Goal: Find specific page/section: Find specific page/section

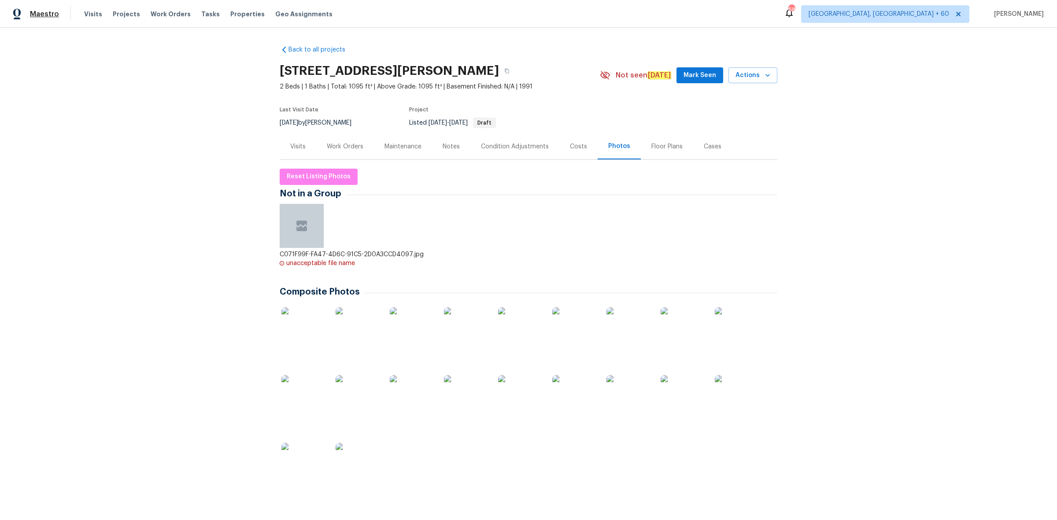
click at [54, 14] on span "Maestro" at bounding box center [44, 14] width 29 height 9
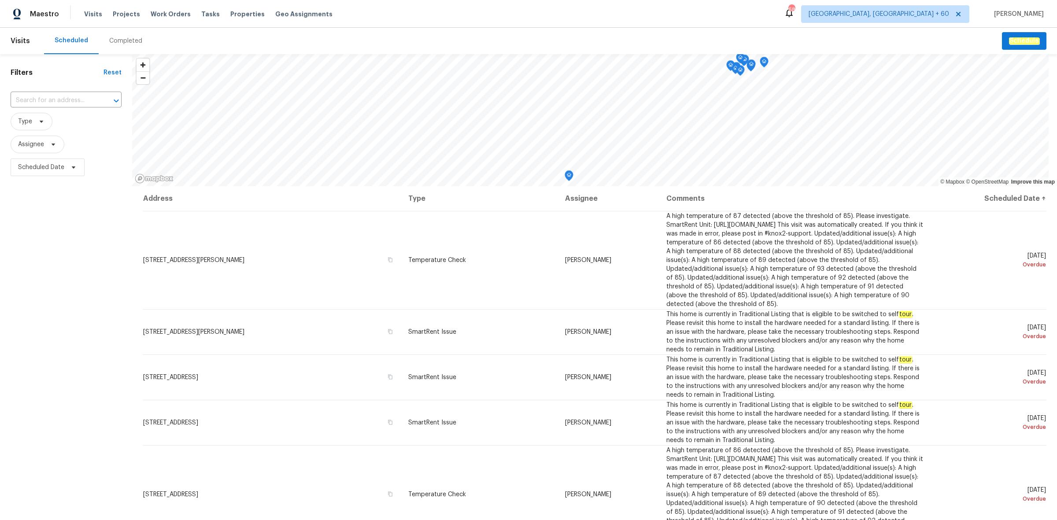
click at [119, 45] on div "Completed" at bounding box center [126, 41] width 54 height 26
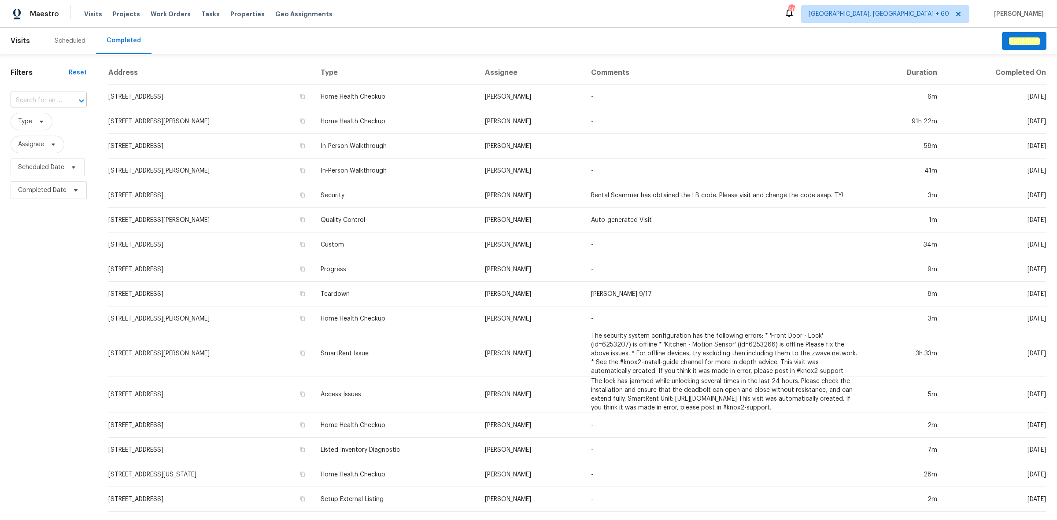
click at [64, 98] on div at bounding box center [75, 101] width 23 height 12
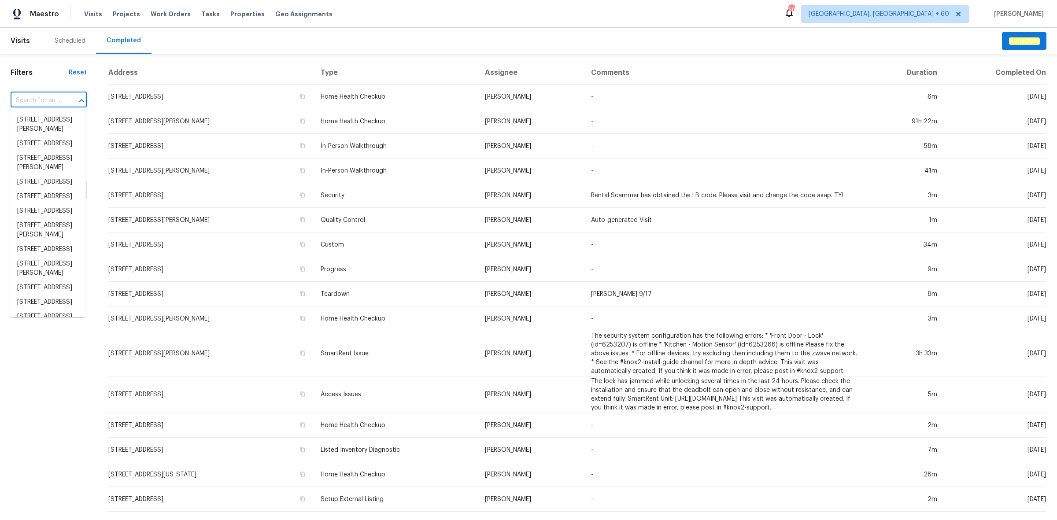
paste input "7700 rockledge McKinney tx"
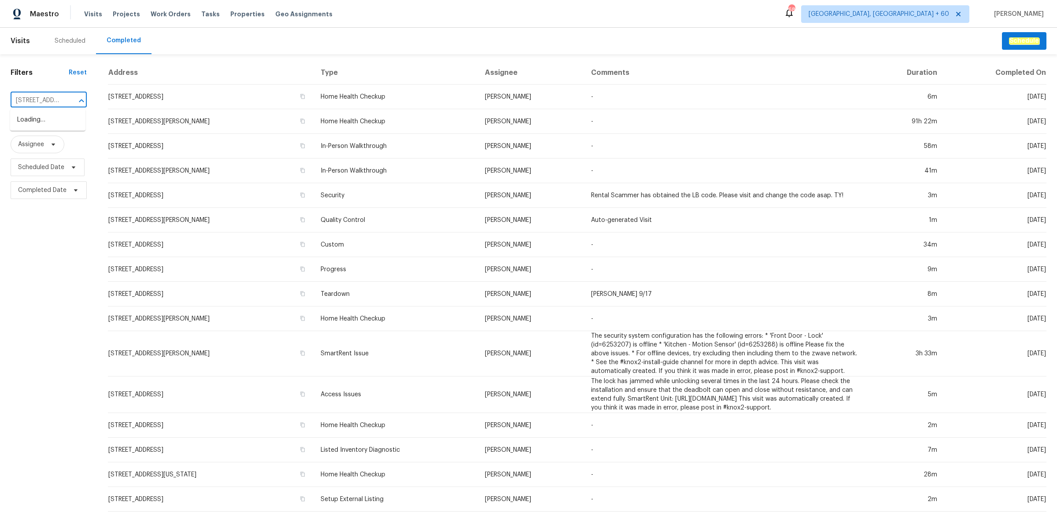
scroll to position [0, 37]
type input "7700 rockledge McKinney tx"
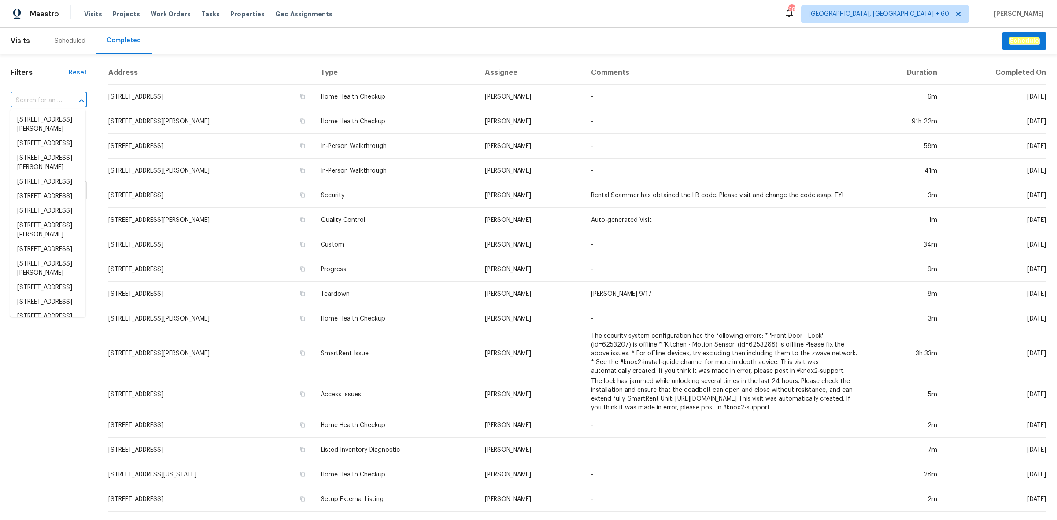
scroll to position [0, 0]
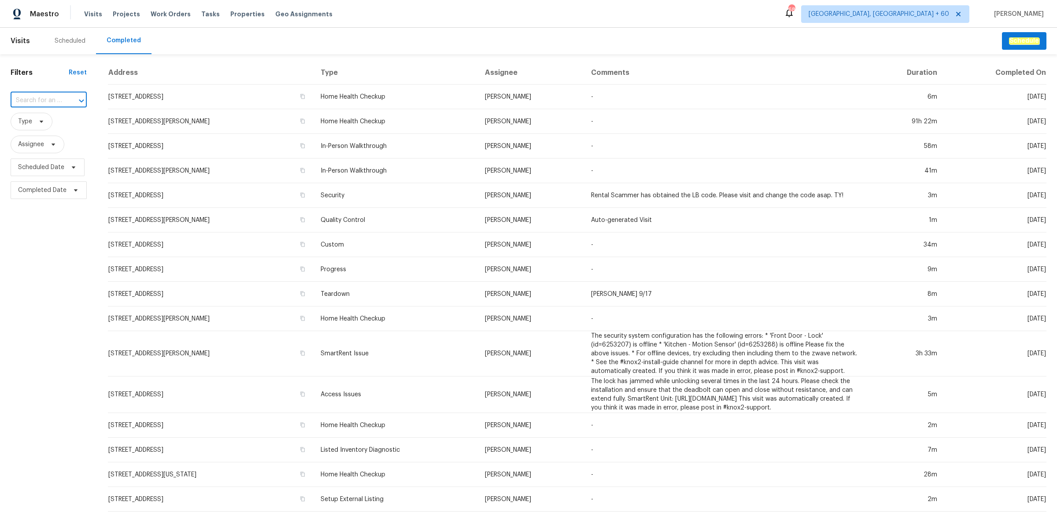
click at [37, 96] on input "text" at bounding box center [37, 101] width 52 height 14
paste input "7700 Rockledge Dr, McKinney, TX 75071"
type input "7700 Rockledge Dr, McKinney, TX 75071"
click at [62, 124] on li "7700 Rockledge Dr, McKinney, TX 75071" at bounding box center [47, 125] width 75 height 24
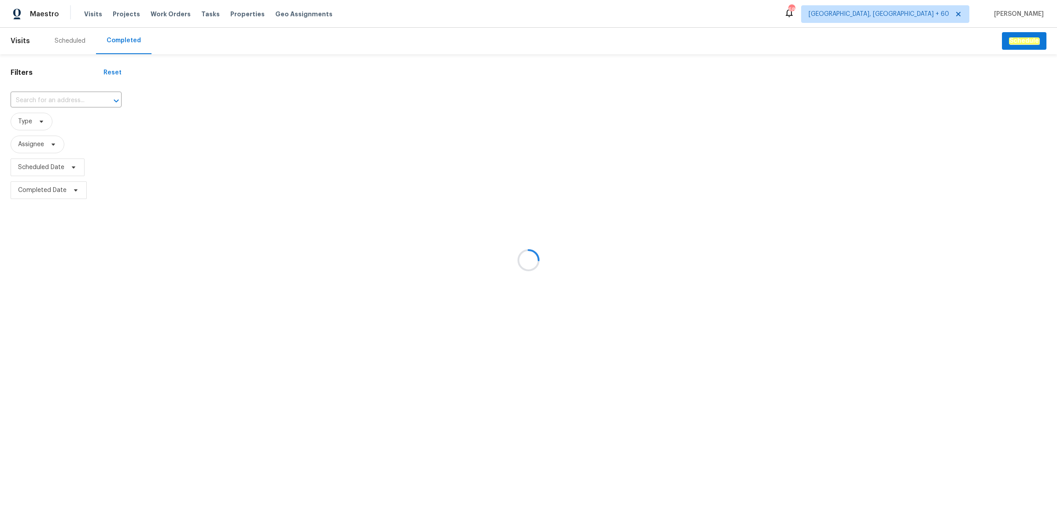
type input "7700 Rockledge Dr, McKinney, TX 75071"
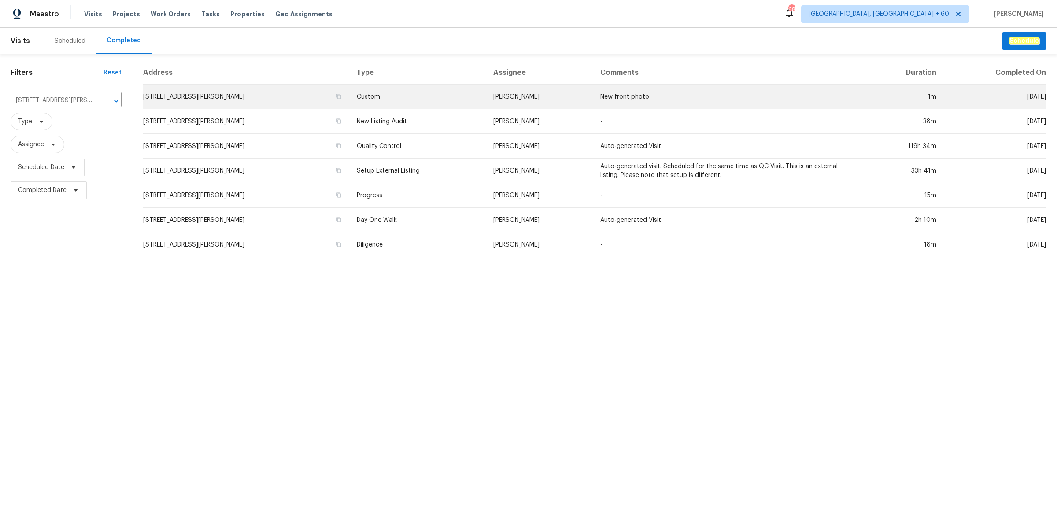
click at [393, 100] on td "Custom" at bounding box center [418, 97] width 137 height 25
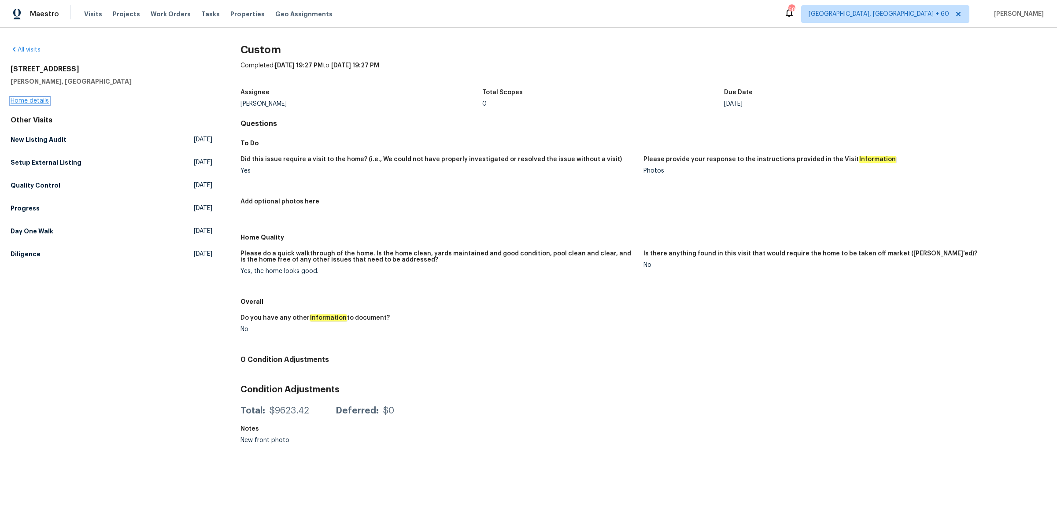
click at [34, 102] on link "Home details" at bounding box center [30, 101] width 38 height 6
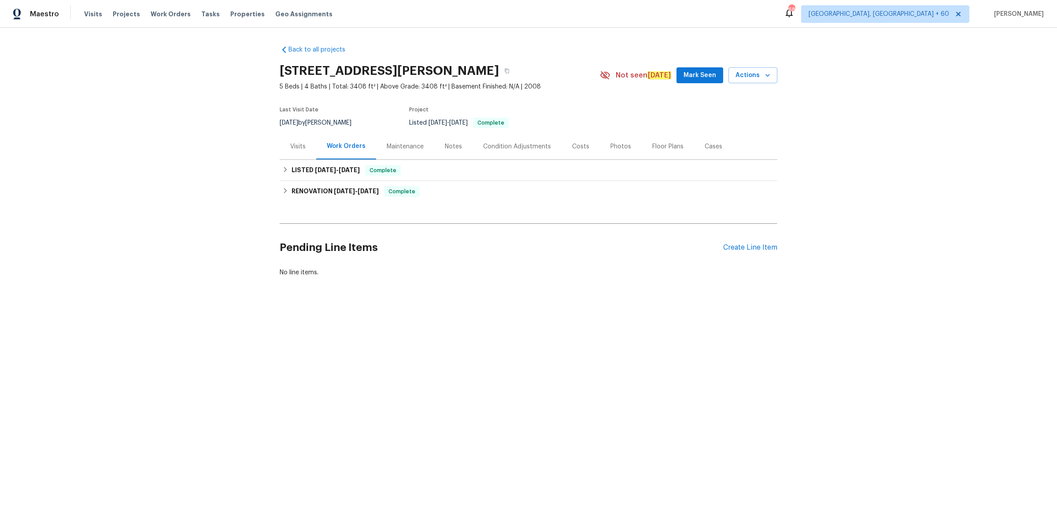
click at [610, 144] on div "Photos" at bounding box center [620, 146] width 21 height 9
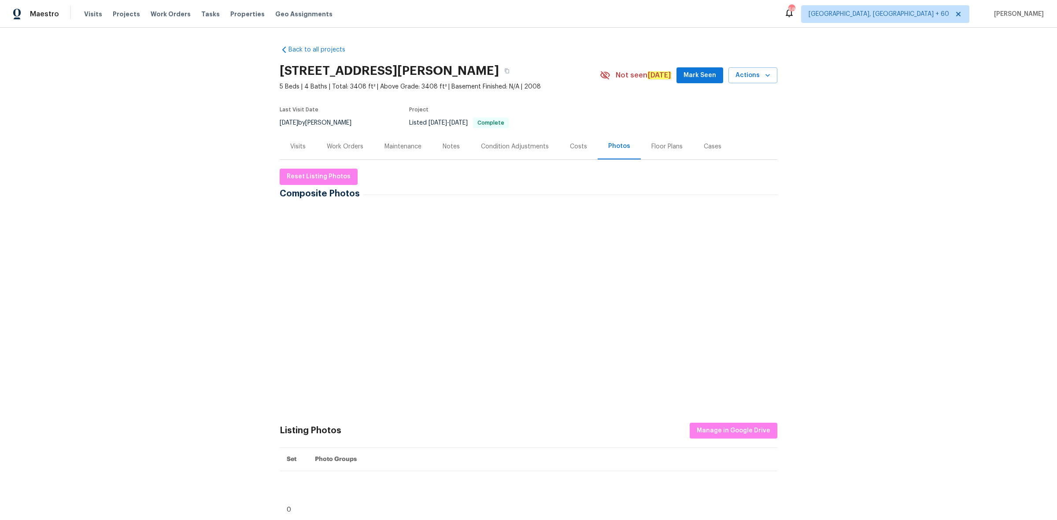
scroll to position [110, 0]
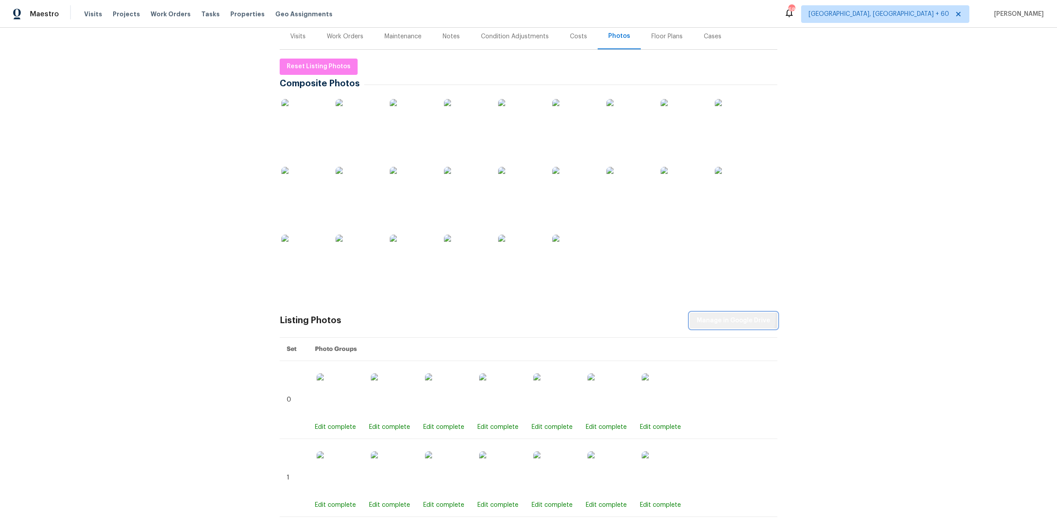
click at [724, 317] on span "Manage in Google Drive" at bounding box center [734, 320] width 74 height 11
click at [330, 62] on span "Reset Listing Photos" at bounding box center [319, 66] width 64 height 11
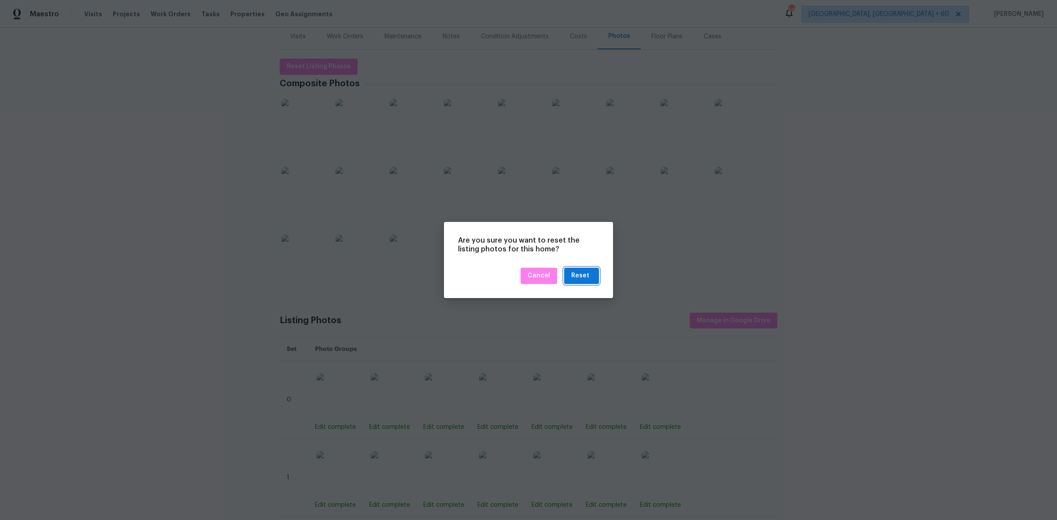
click at [584, 277] on div "Reset" at bounding box center [580, 275] width 18 height 11
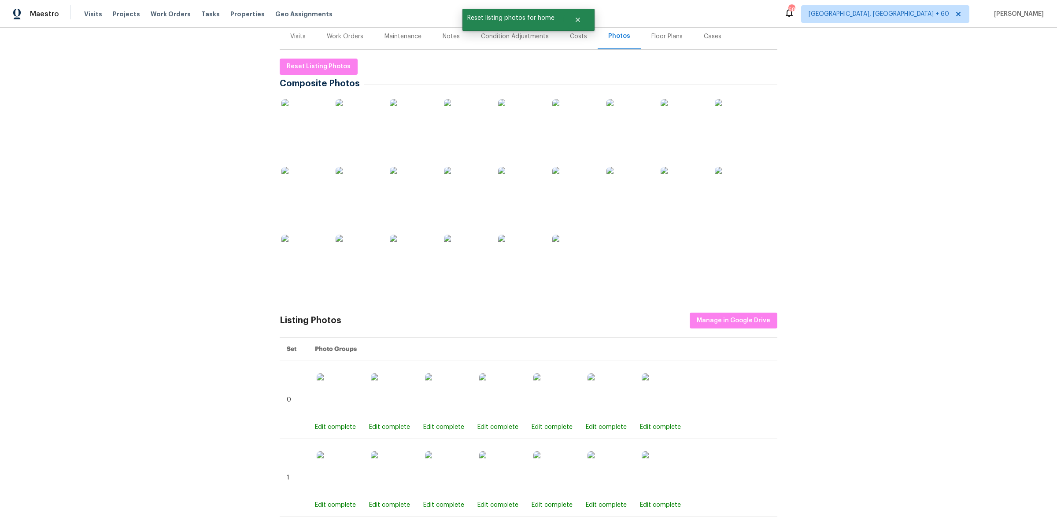
scroll to position [0, 0]
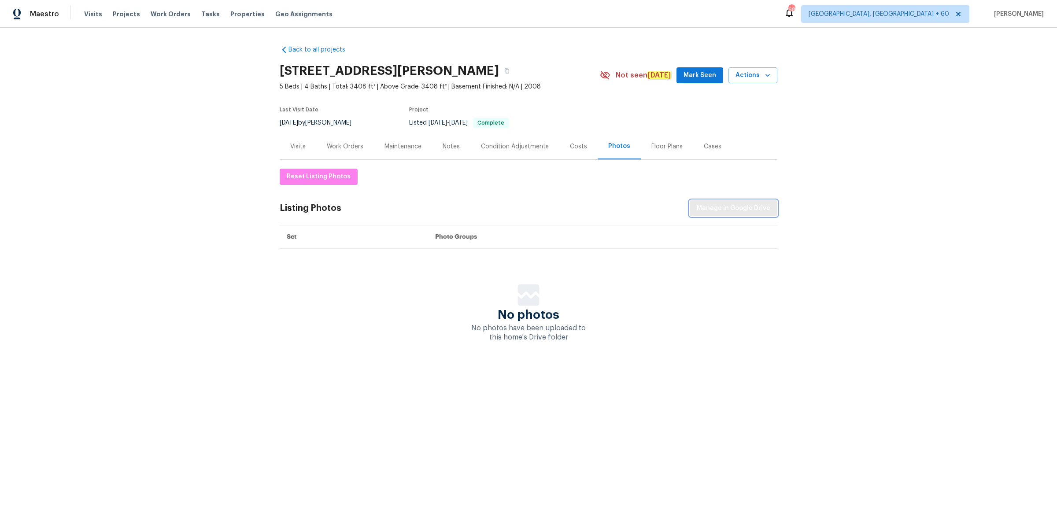
click at [716, 213] on span "Manage in Google Drive" at bounding box center [734, 208] width 74 height 11
click at [55, 12] on span "Maestro" at bounding box center [44, 14] width 29 height 9
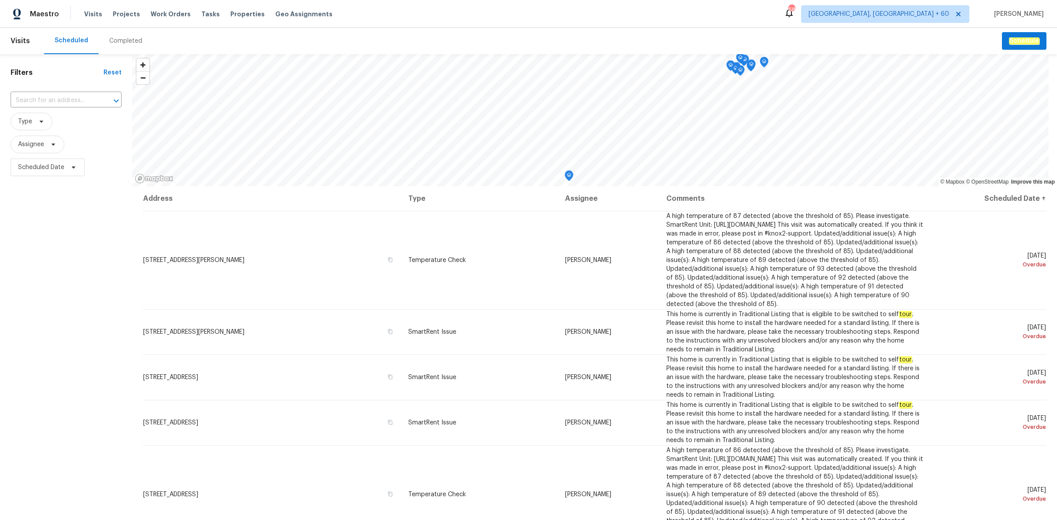
click at [112, 43] on div "Completed" at bounding box center [125, 41] width 33 height 9
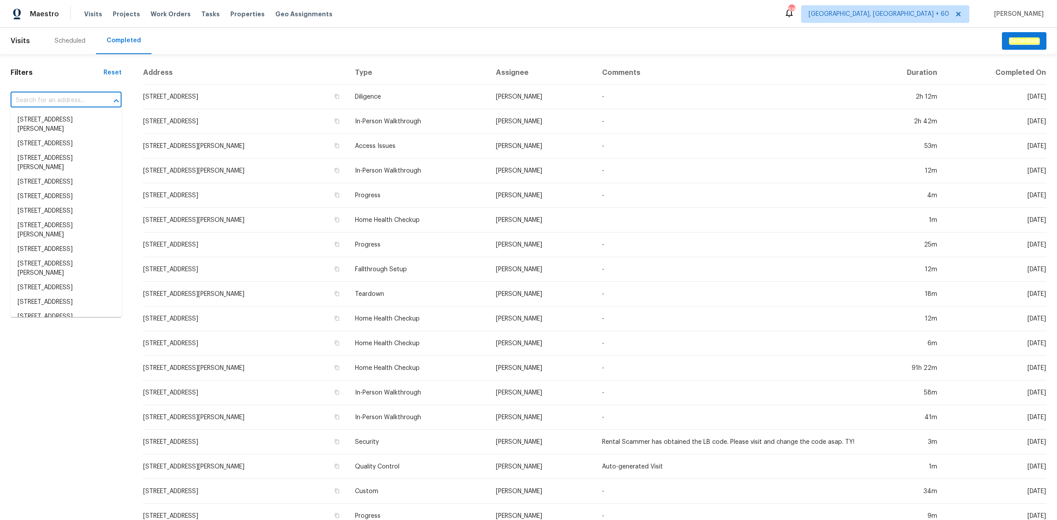
click at [67, 100] on input "text" at bounding box center [54, 101] width 86 height 14
paste input "[STREET_ADDRESS][PERSON_NAME]"
type input "[STREET_ADDRESS][PERSON_NAME]"
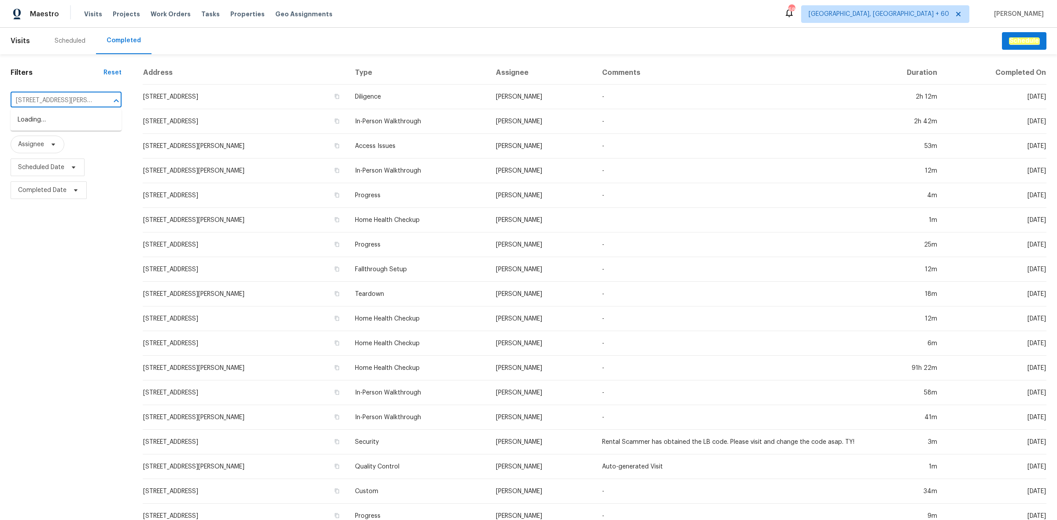
scroll to position [0, 35]
click at [63, 122] on li "[STREET_ADDRESS][PERSON_NAME]" at bounding box center [66, 125] width 111 height 24
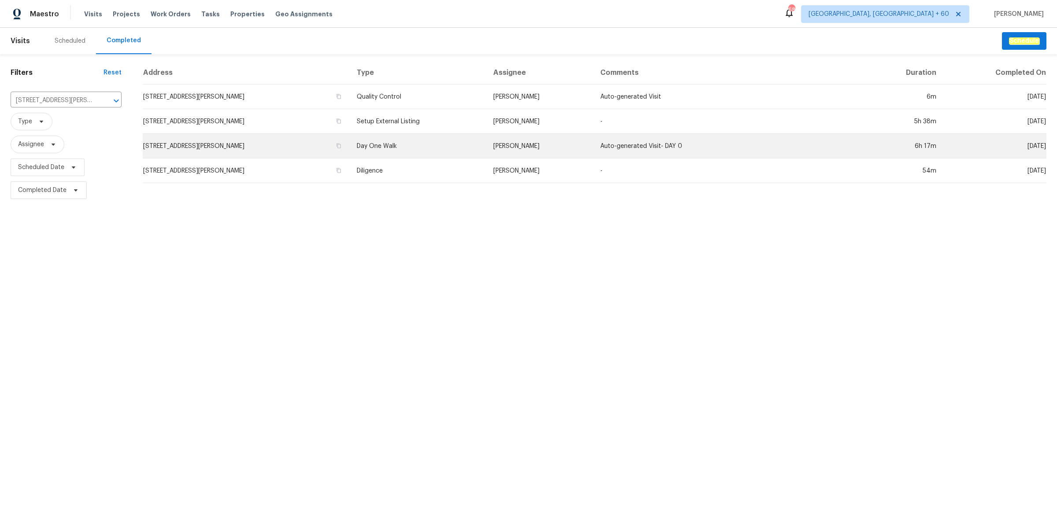
click at [400, 155] on td "Day One Walk" at bounding box center [418, 146] width 137 height 25
